Goal: Find specific fact: Find specific fact

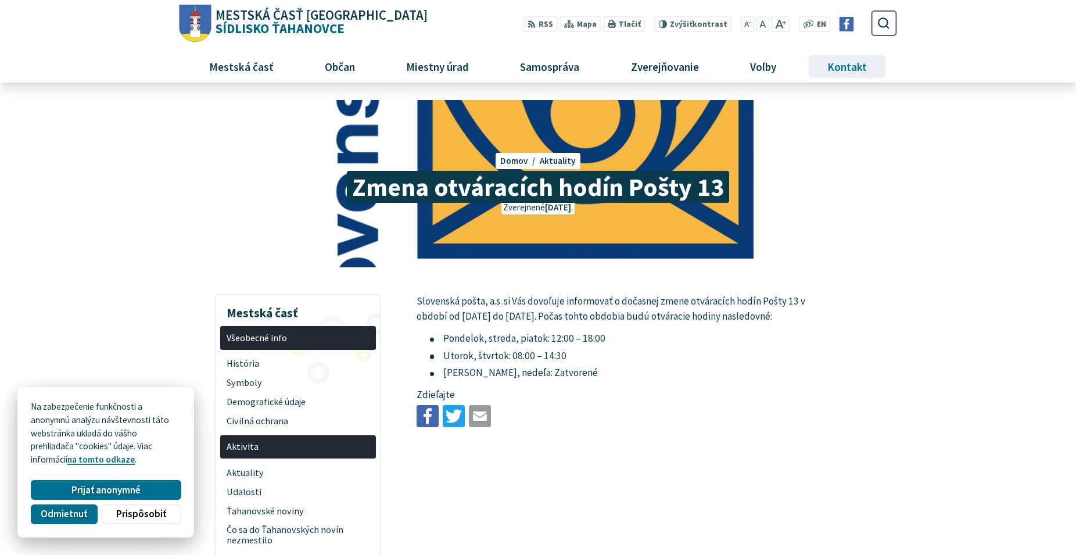
click at [859, 68] on span "Kontakt" at bounding box center [847, 66] width 48 height 31
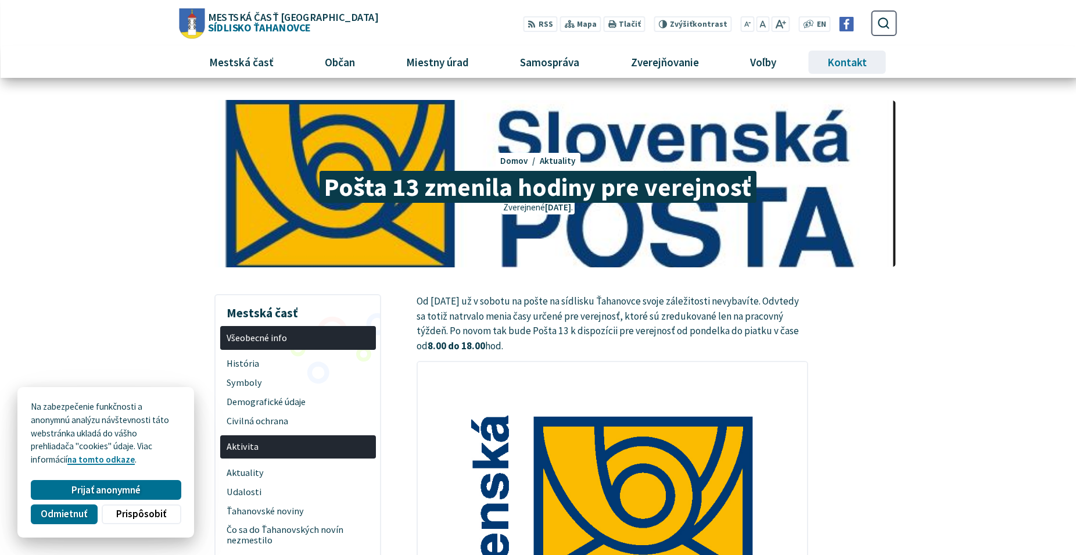
click at [846, 66] on span "Kontakt" at bounding box center [847, 61] width 48 height 31
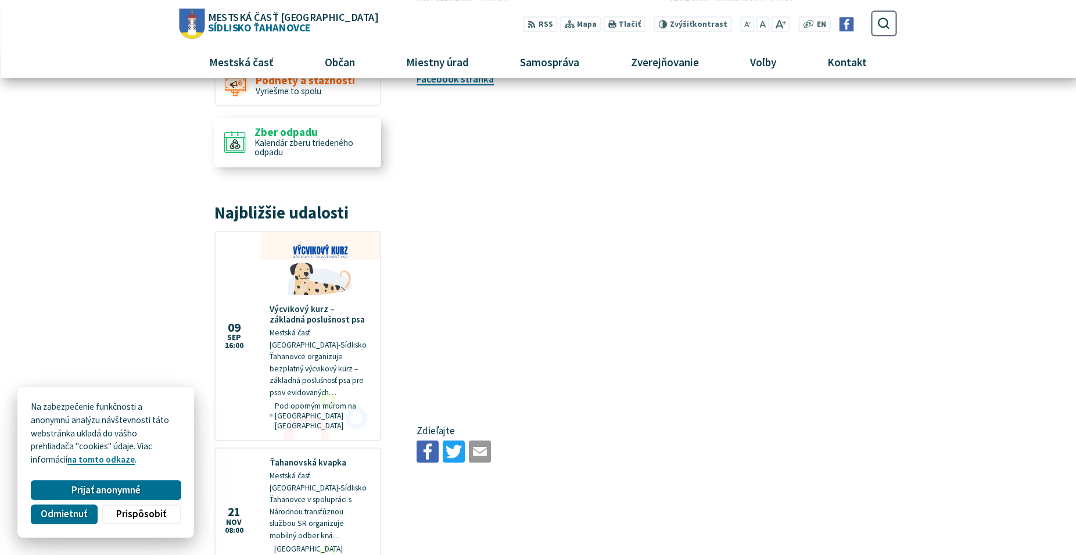
scroll to position [296, 0]
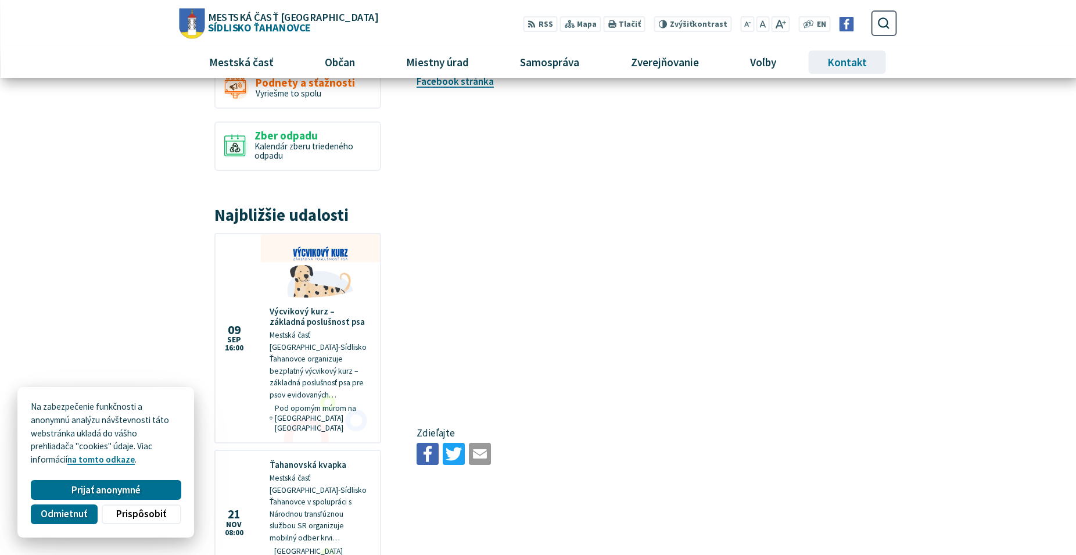
click at [855, 63] on span "Kontakt" at bounding box center [847, 61] width 48 height 31
